Goal: Task Accomplishment & Management: Use online tool/utility

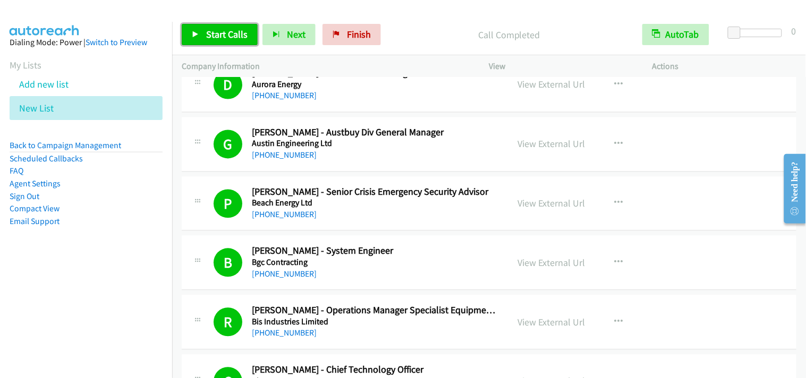
click at [206, 36] on span "Start Calls" at bounding box center [226, 34] width 41 height 12
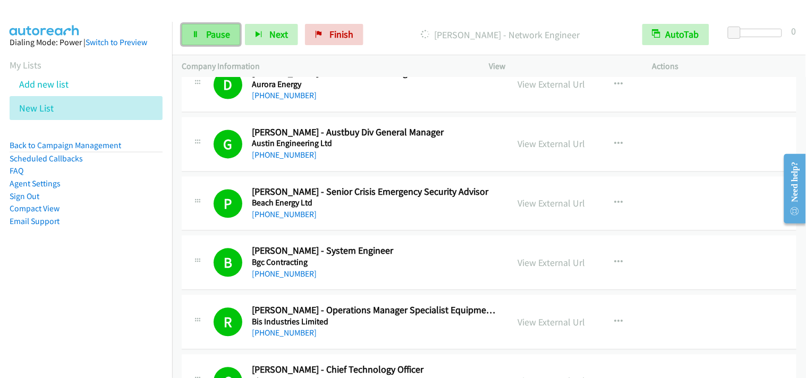
click at [220, 29] on span "Pause" at bounding box center [218, 34] width 24 height 12
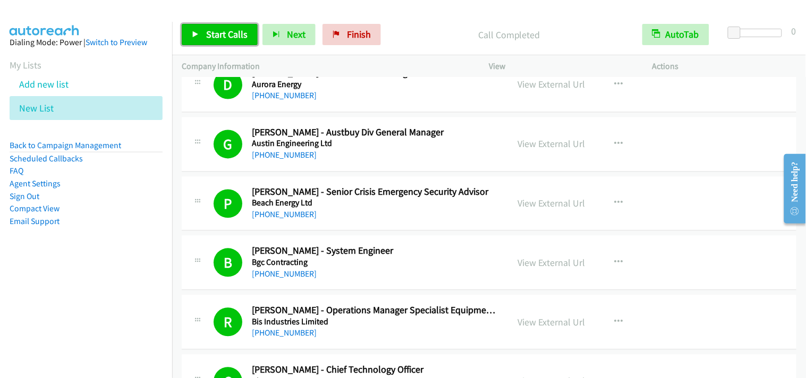
click at [211, 28] on span "Start Calls" at bounding box center [226, 34] width 41 height 12
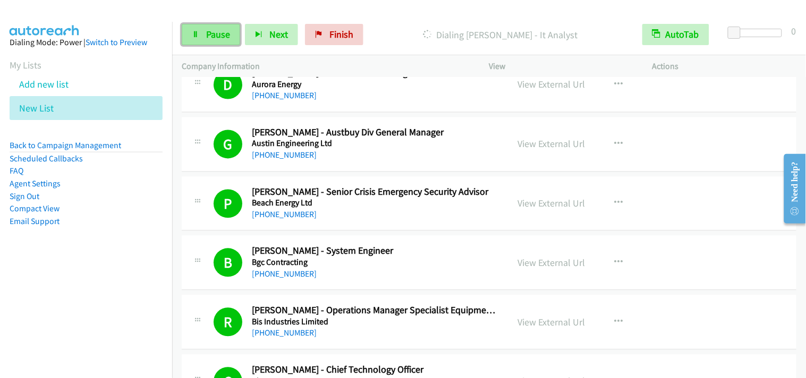
click at [212, 40] on span "Pause" at bounding box center [218, 34] width 24 height 12
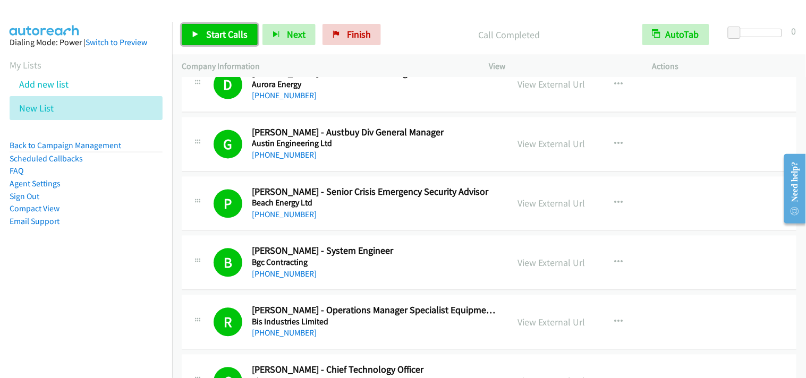
click at [215, 39] on span "Start Calls" at bounding box center [226, 34] width 41 height 12
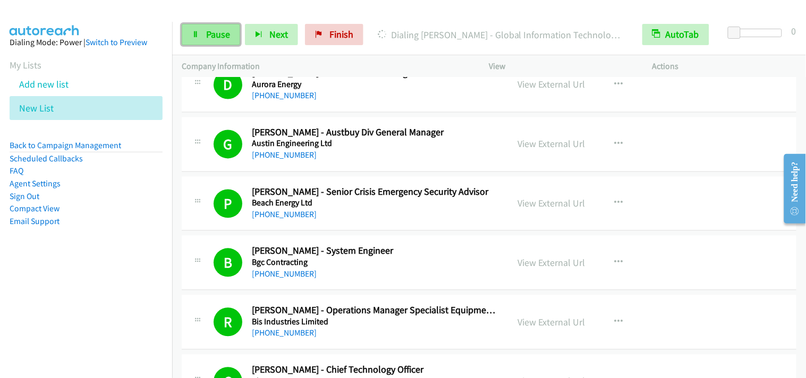
click at [206, 30] on span "Pause" at bounding box center [218, 34] width 24 height 12
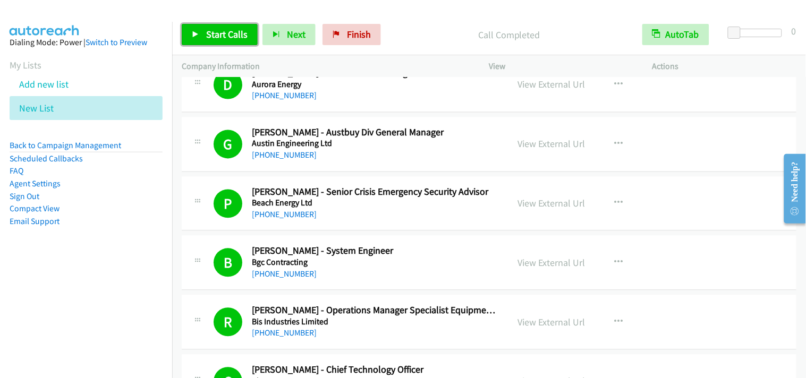
click at [203, 26] on link "Start Calls" at bounding box center [220, 34] width 76 height 21
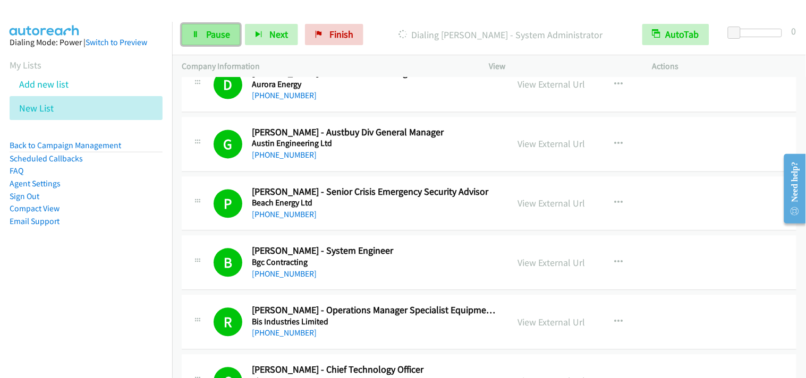
click at [213, 39] on span "Pause" at bounding box center [218, 34] width 24 height 12
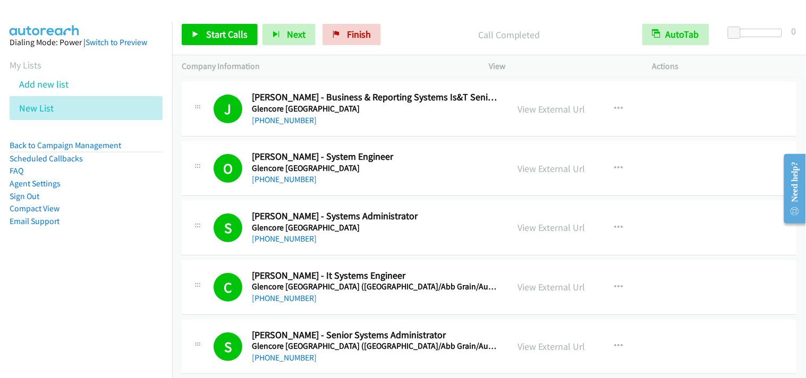
scroll to position [6201, 0]
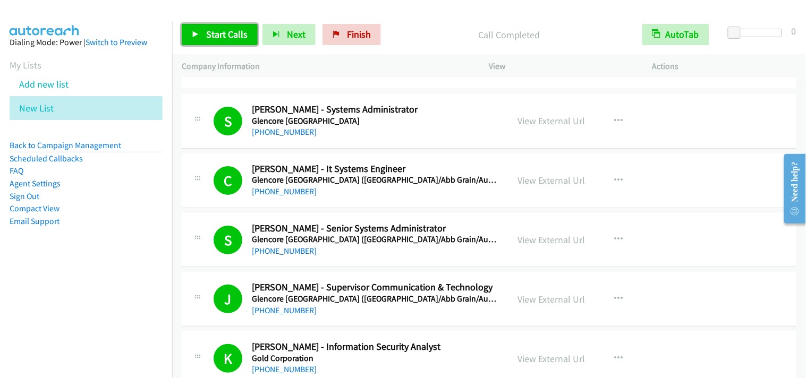
click at [247, 35] on link "Start Calls" at bounding box center [220, 34] width 76 height 21
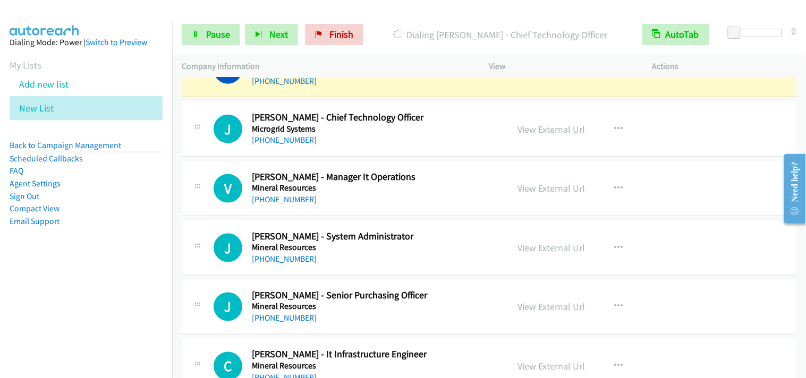
scroll to position [9627, 0]
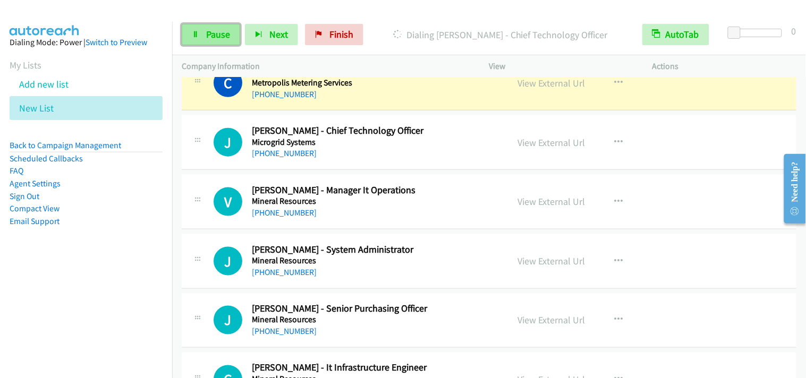
click at [222, 41] on link "Pause" at bounding box center [211, 34] width 58 height 21
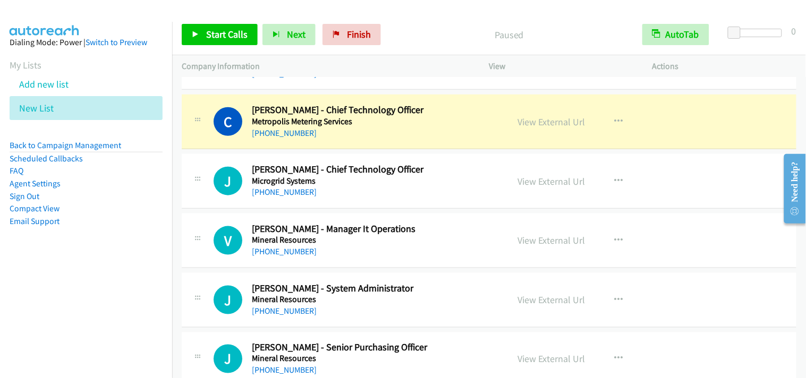
scroll to position [9509, 0]
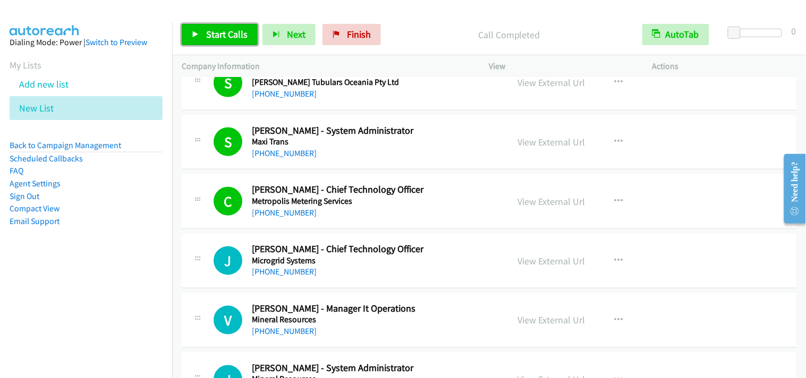
click at [240, 35] on span "Start Calls" at bounding box center [226, 34] width 41 height 12
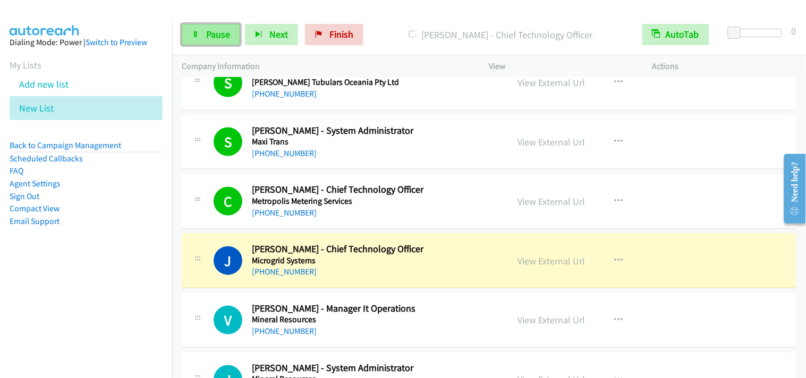
click at [214, 36] on span "Pause" at bounding box center [218, 34] width 24 height 12
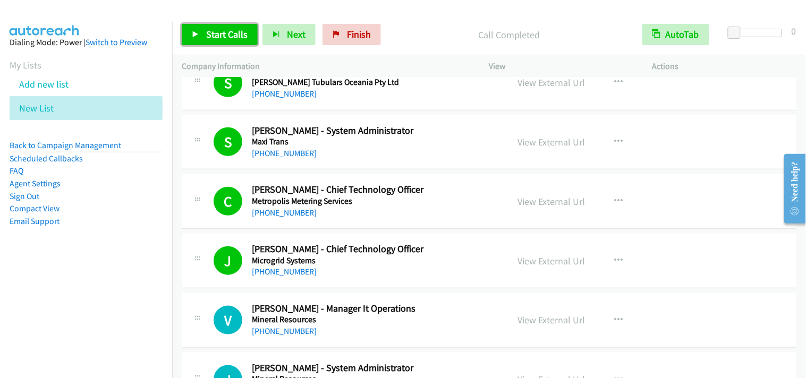
click at [218, 33] on span "Start Calls" at bounding box center [226, 34] width 41 height 12
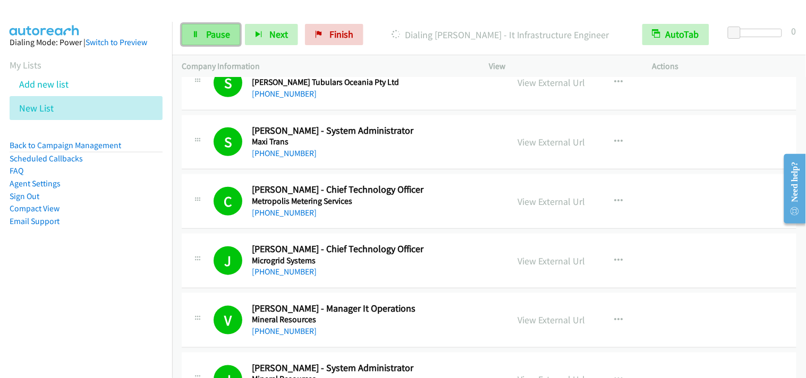
click at [193, 40] on link "Pause" at bounding box center [211, 34] width 58 height 21
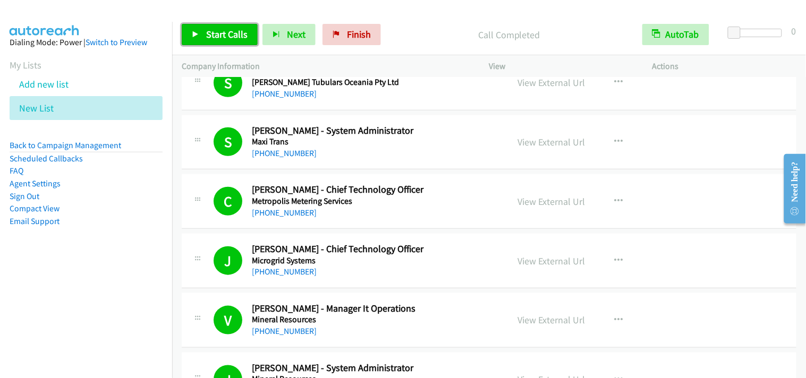
drag, startPoint x: 236, startPoint y: 32, endPoint x: 386, endPoint y: 135, distance: 181.9
click at [237, 32] on span "Start Calls" at bounding box center [226, 34] width 41 height 12
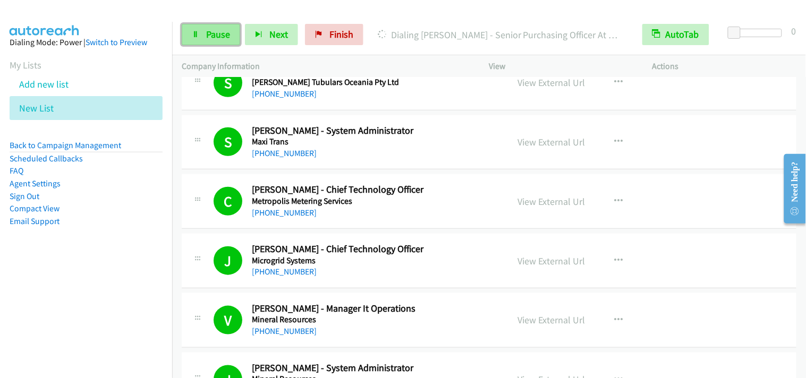
click at [204, 35] on link "Pause" at bounding box center [211, 34] width 58 height 21
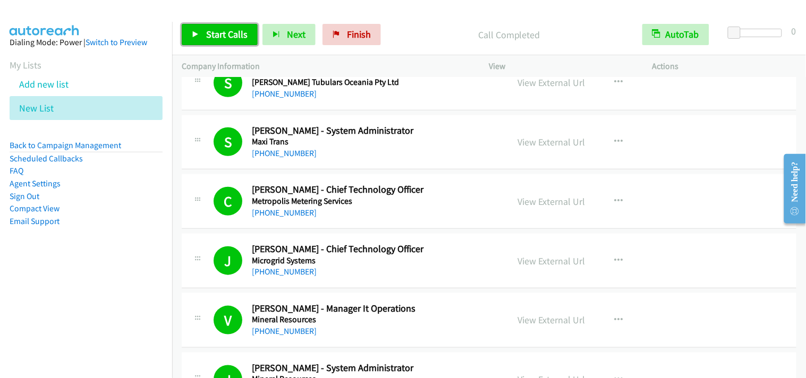
click at [208, 27] on link "Start Calls" at bounding box center [220, 34] width 76 height 21
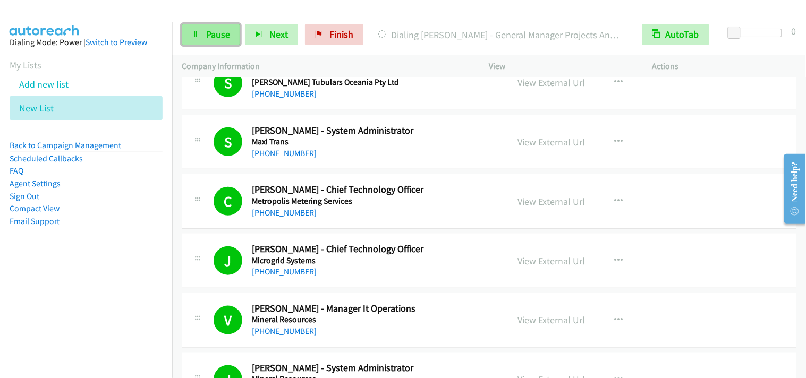
click at [206, 43] on link "Pause" at bounding box center [211, 34] width 58 height 21
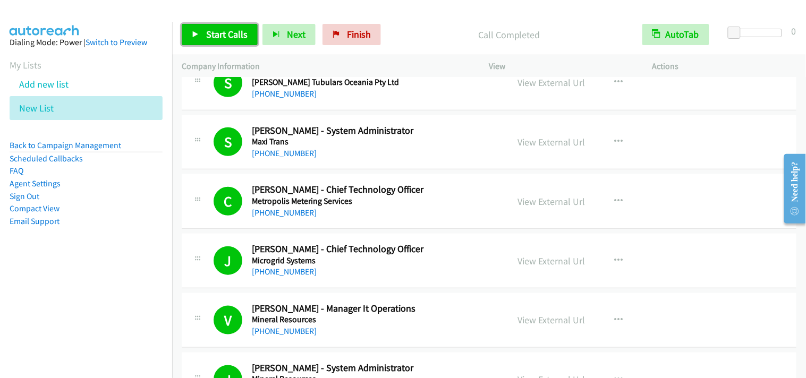
click at [235, 43] on link "Start Calls" at bounding box center [220, 34] width 76 height 21
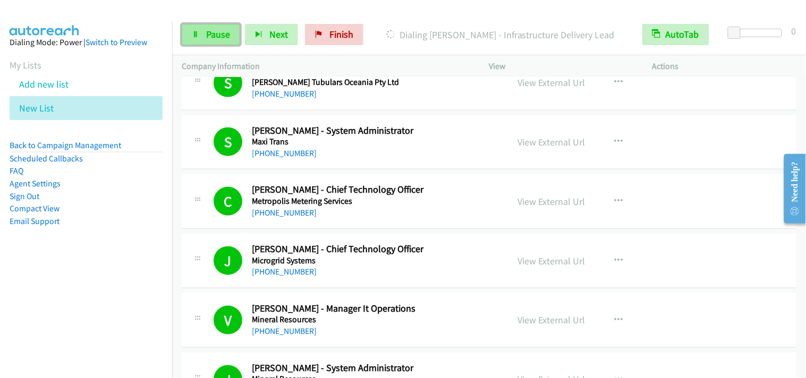
click at [221, 43] on link "Pause" at bounding box center [211, 34] width 58 height 21
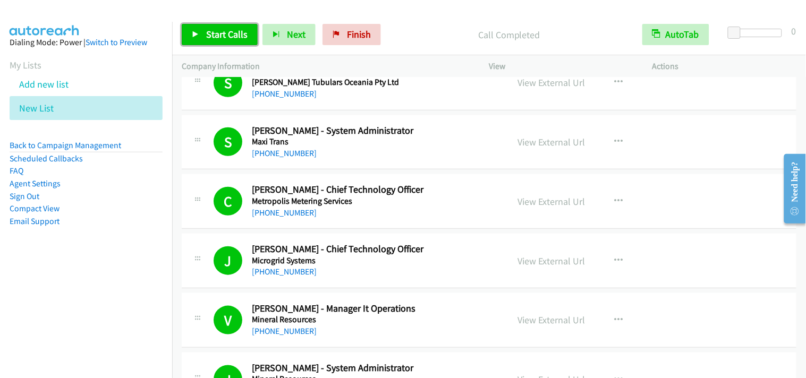
click at [224, 35] on span "Start Calls" at bounding box center [226, 34] width 41 height 12
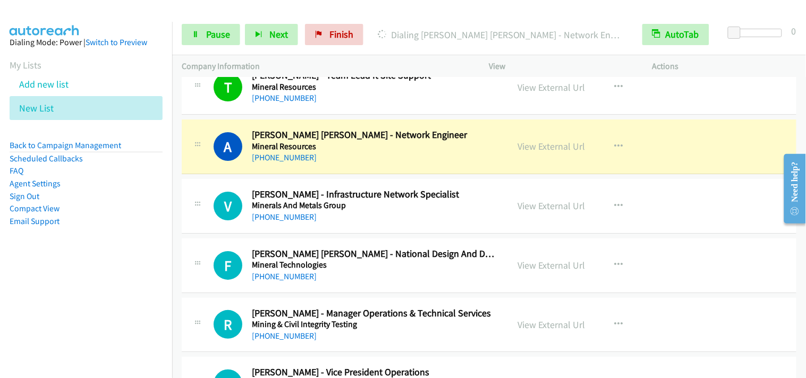
scroll to position [10336, 0]
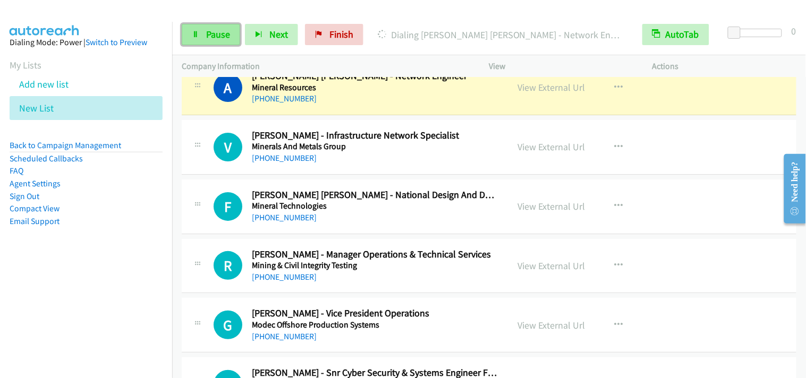
click at [217, 41] on link "Pause" at bounding box center [211, 34] width 58 height 21
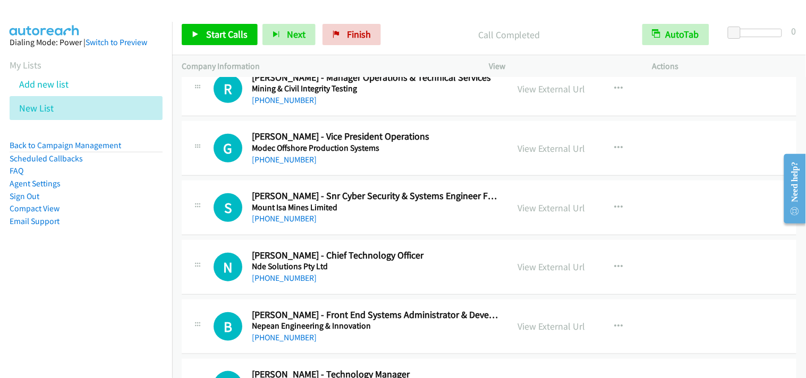
scroll to position [10454, 0]
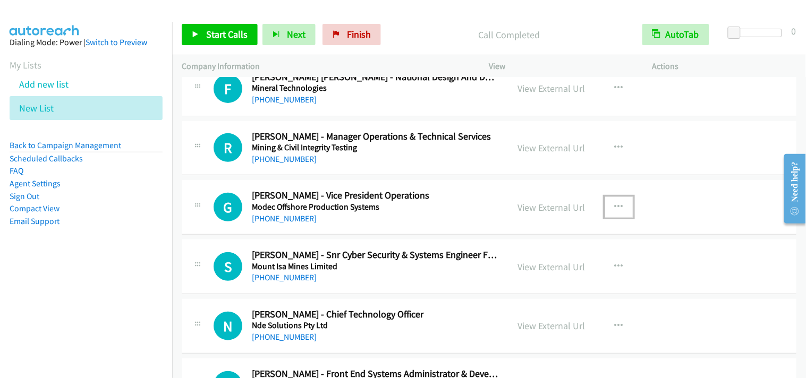
click at [615, 212] on icon "button" at bounding box center [619, 207] width 9 height 9
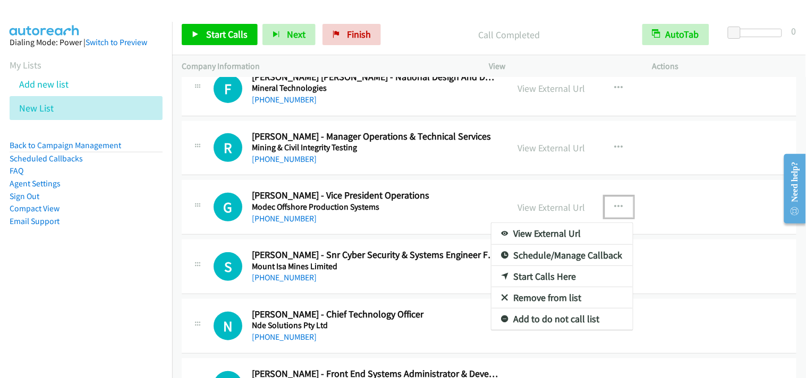
click at [571, 283] on link "Start Calls Here" at bounding box center [562, 276] width 141 height 21
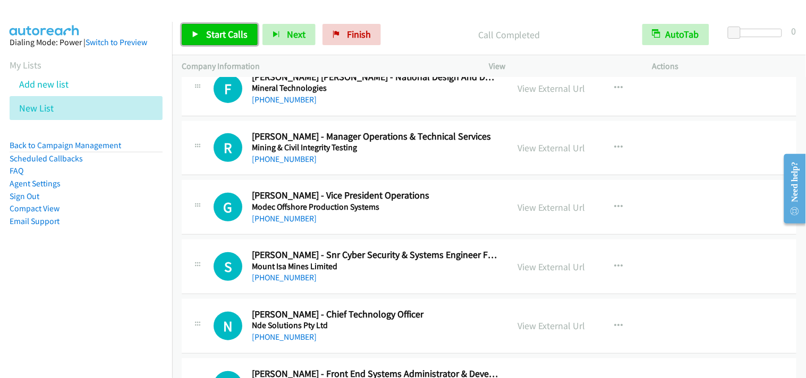
click at [209, 38] on span "Start Calls" at bounding box center [226, 34] width 41 height 12
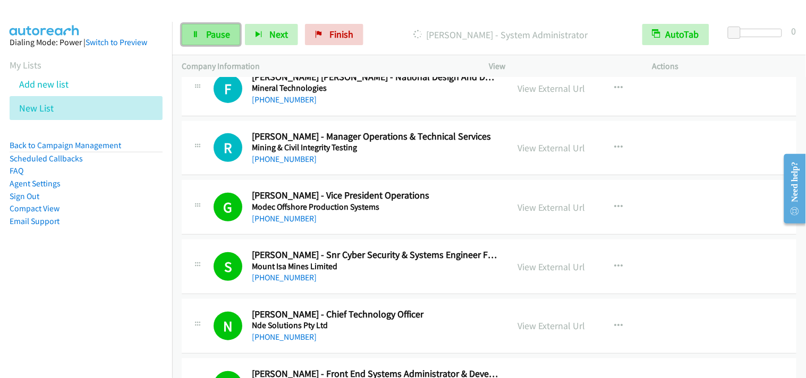
click at [203, 39] on link "Pause" at bounding box center [211, 34] width 58 height 21
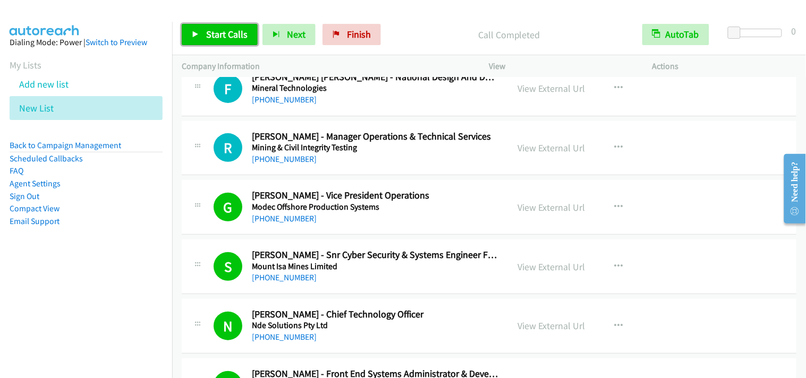
click at [227, 28] on span "Start Calls" at bounding box center [226, 34] width 41 height 12
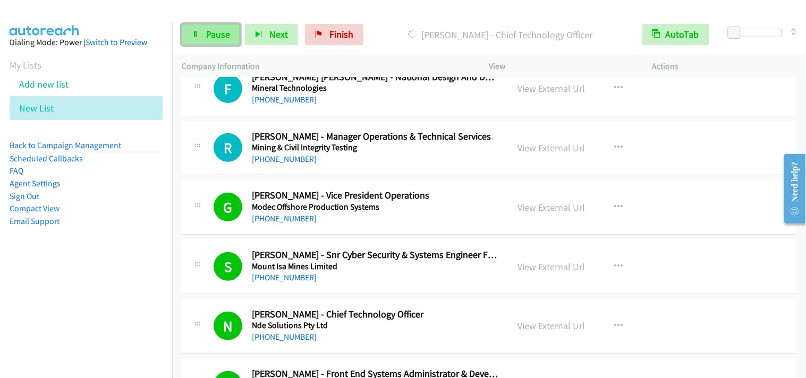
click at [202, 43] on link "Pause" at bounding box center [211, 34] width 58 height 21
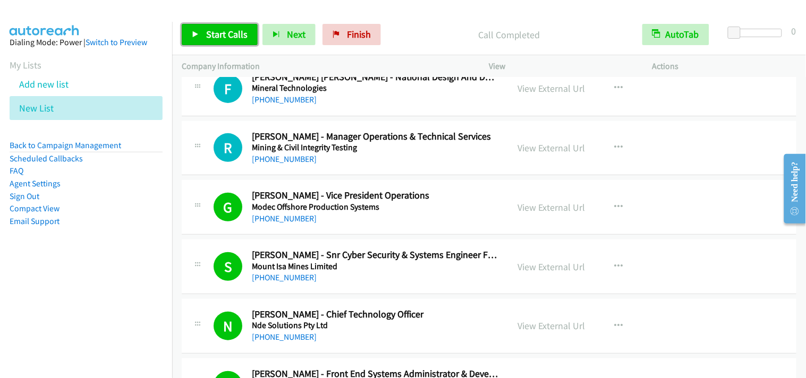
click at [215, 36] on span "Start Calls" at bounding box center [226, 34] width 41 height 12
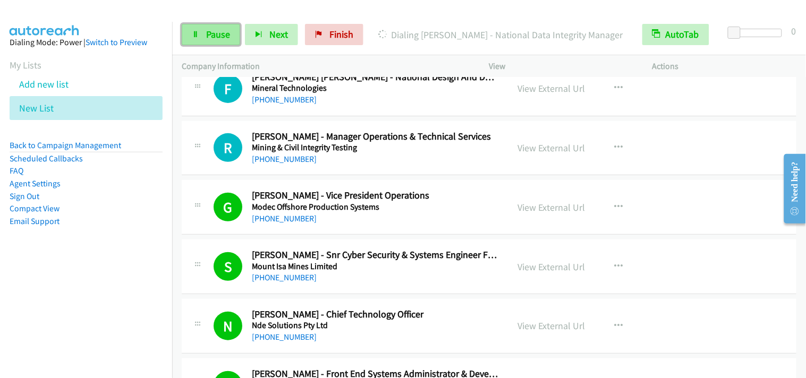
click at [218, 37] on span "Pause" at bounding box center [218, 34] width 24 height 12
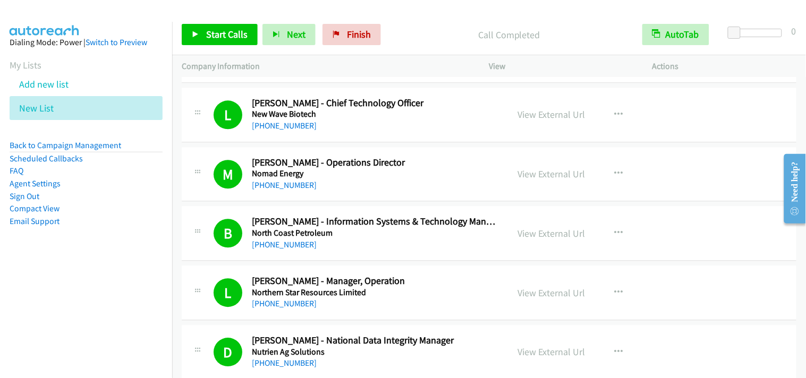
scroll to position [11044, 0]
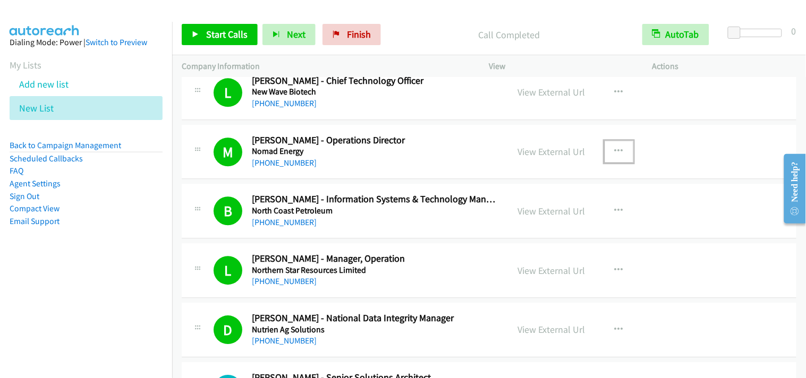
click at [626, 157] on button "button" at bounding box center [619, 151] width 29 height 21
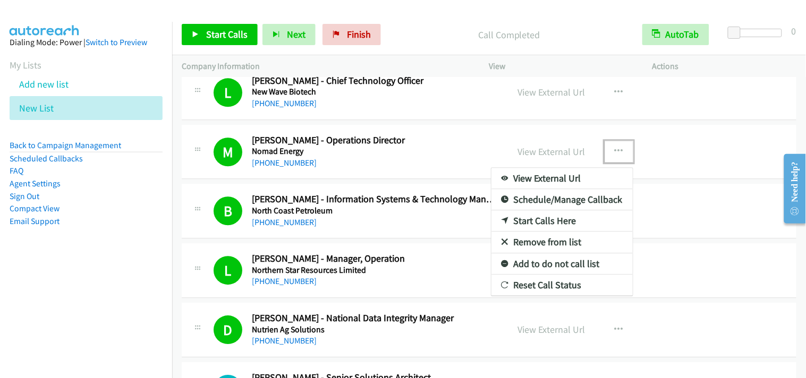
click at [559, 225] on link "Start Calls Here" at bounding box center [562, 220] width 141 height 21
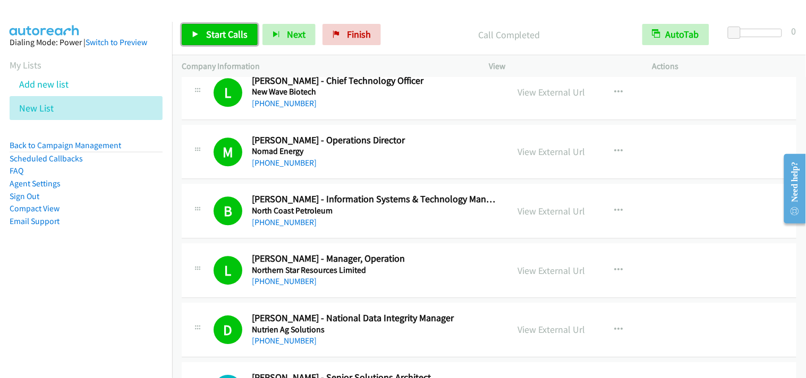
click at [200, 37] on link "Start Calls" at bounding box center [220, 34] width 76 height 21
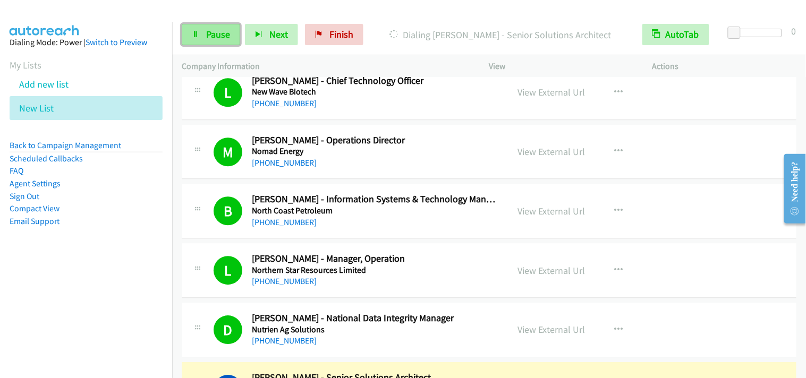
click at [233, 38] on link "Pause" at bounding box center [211, 34] width 58 height 21
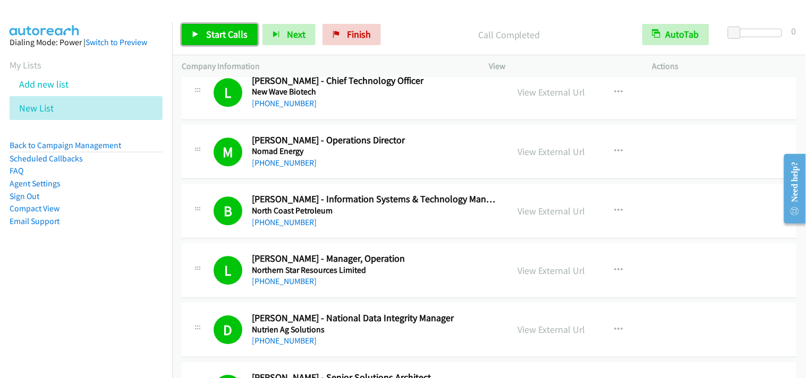
click at [247, 33] on link "Start Calls" at bounding box center [220, 34] width 76 height 21
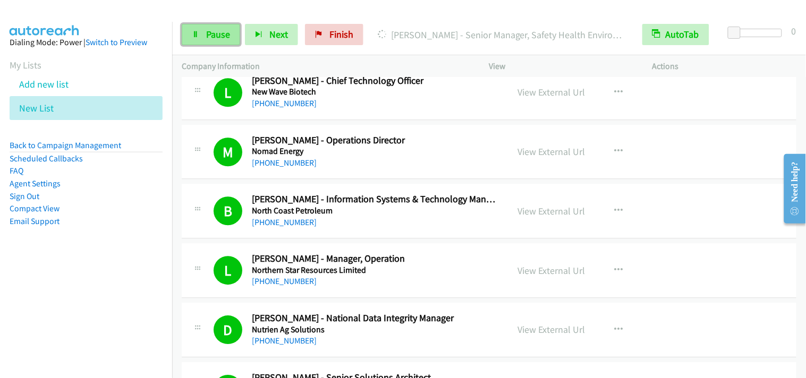
click at [188, 39] on link "Pause" at bounding box center [211, 34] width 58 height 21
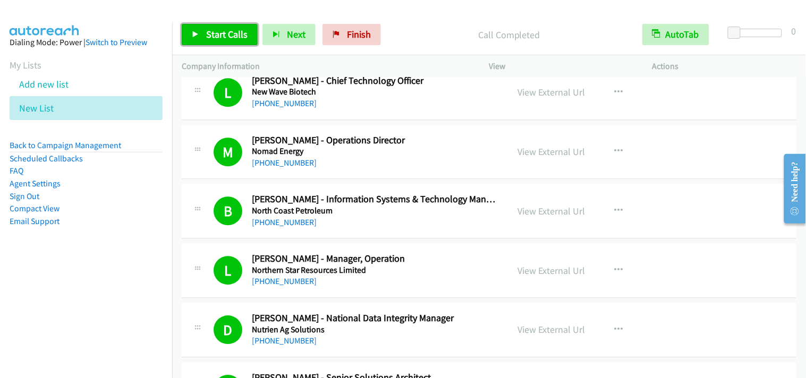
click at [209, 35] on span "Start Calls" at bounding box center [226, 34] width 41 height 12
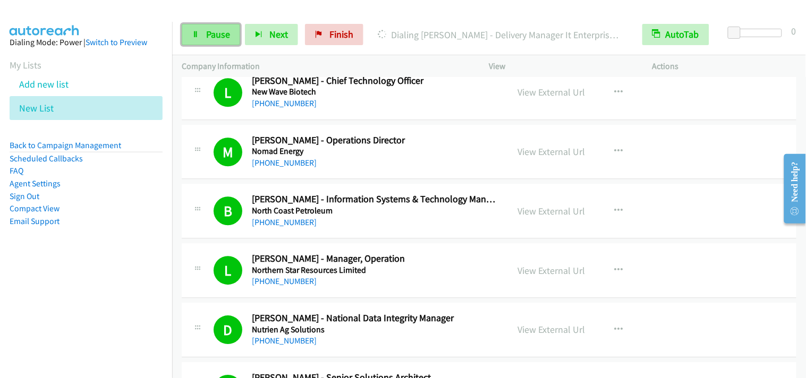
click at [220, 36] on span "Pause" at bounding box center [218, 34] width 24 height 12
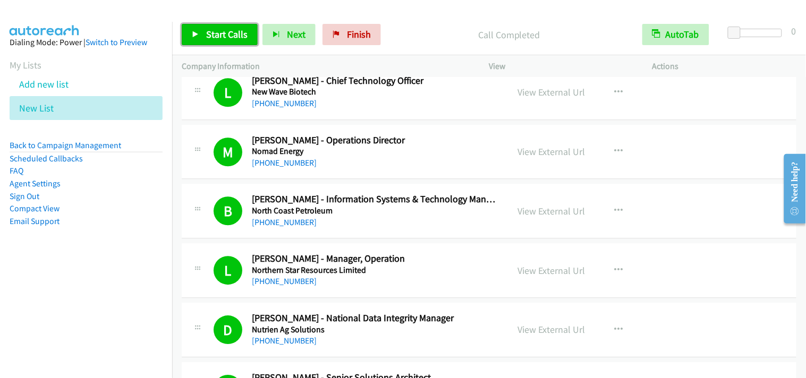
click at [227, 36] on span "Start Calls" at bounding box center [226, 34] width 41 height 12
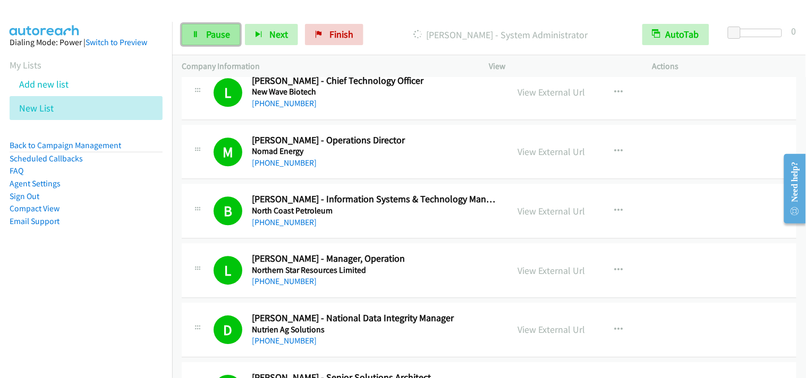
click at [207, 35] on span "Pause" at bounding box center [218, 34] width 24 height 12
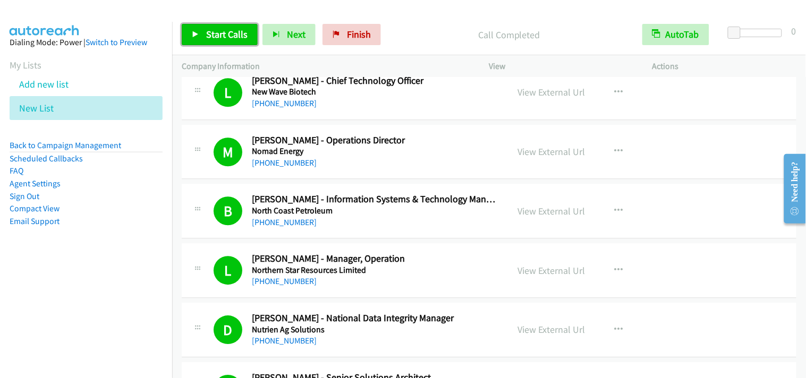
click at [241, 29] on span "Start Calls" at bounding box center [226, 34] width 41 height 12
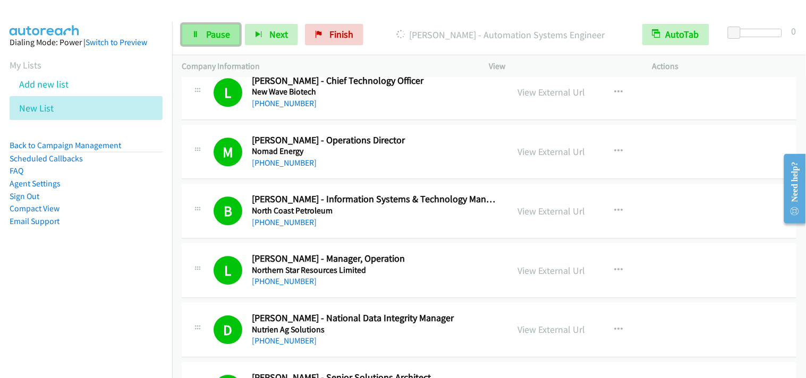
click at [218, 38] on span "Pause" at bounding box center [218, 34] width 24 height 12
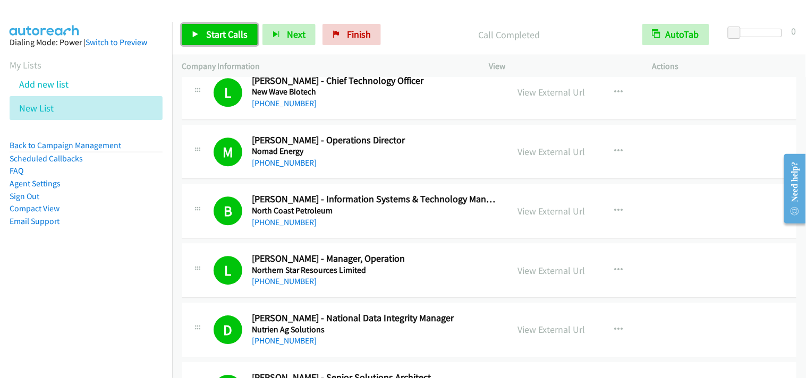
drag, startPoint x: 211, startPoint y: 40, endPoint x: 238, endPoint y: 45, distance: 27.1
click at [212, 40] on span "Start Calls" at bounding box center [226, 34] width 41 height 12
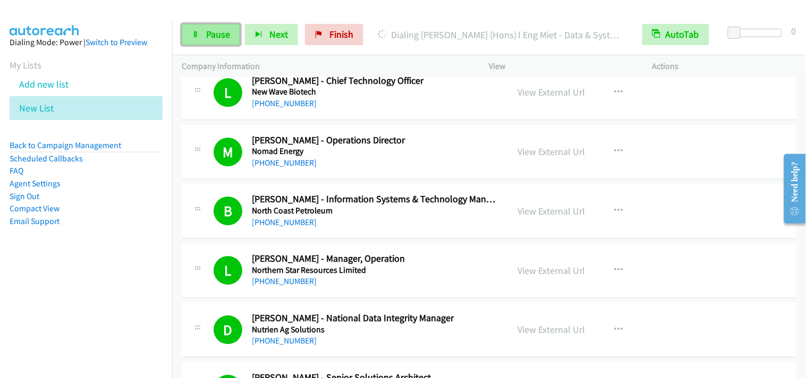
click at [204, 36] on link "Pause" at bounding box center [211, 34] width 58 height 21
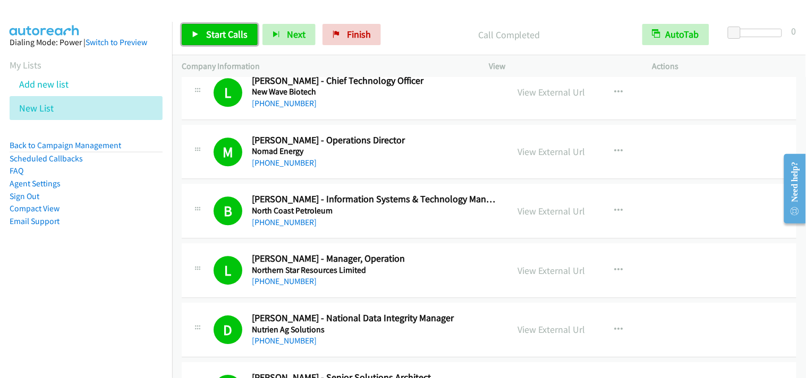
click at [234, 43] on link "Start Calls" at bounding box center [220, 34] width 76 height 21
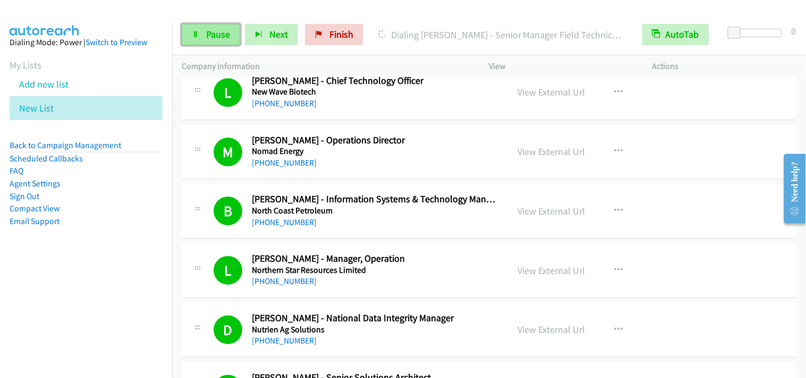
click at [217, 32] on span "Pause" at bounding box center [218, 34] width 24 height 12
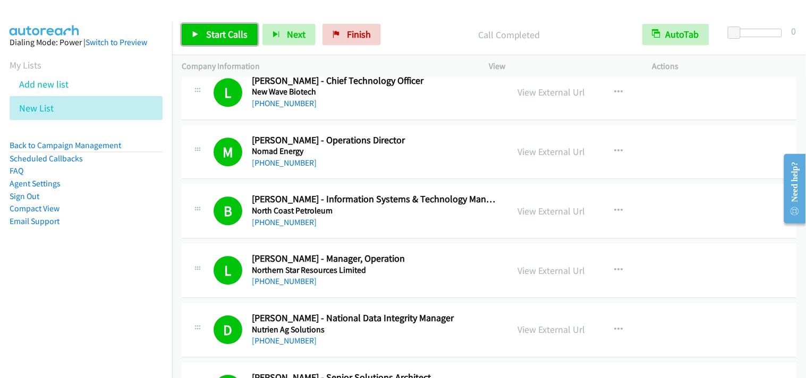
click at [240, 35] on span "Start Calls" at bounding box center [226, 34] width 41 height 12
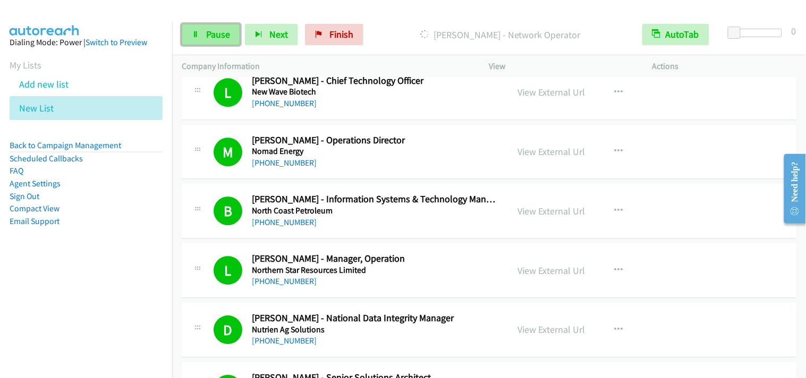
click at [230, 29] on link "Pause" at bounding box center [211, 34] width 58 height 21
